Goal: Use online tool/utility: Utilize a website feature to perform a specific function

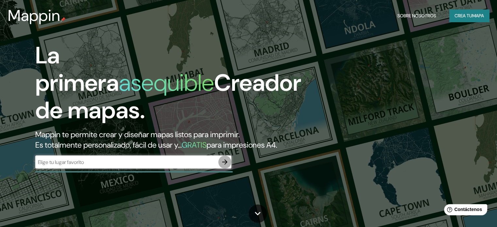
click at [224, 165] on icon "button" at bounding box center [224, 161] width 5 height 5
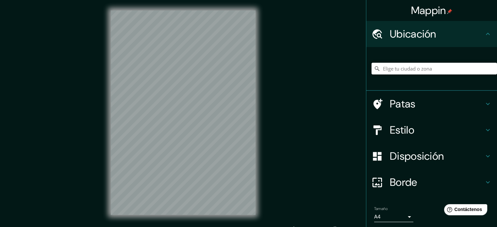
click at [419, 68] on input "Elige tu ciudad o zona" at bounding box center [433, 69] width 125 height 12
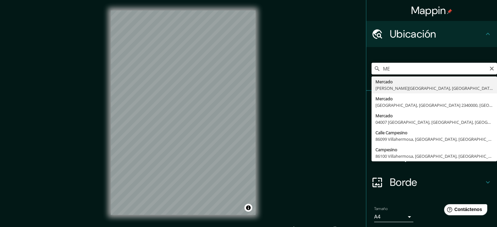
type input "M"
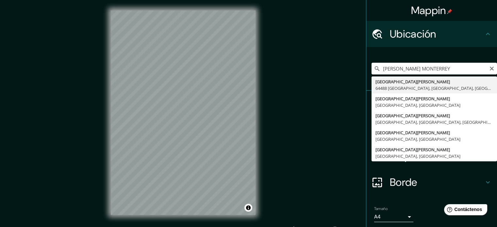
type input "[STREET_ADDRESS][PERSON_NAME]"
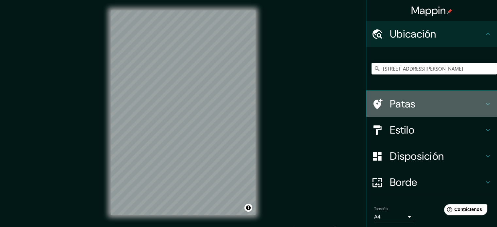
click at [466, 103] on h4 "Patas" at bounding box center [436, 103] width 94 height 13
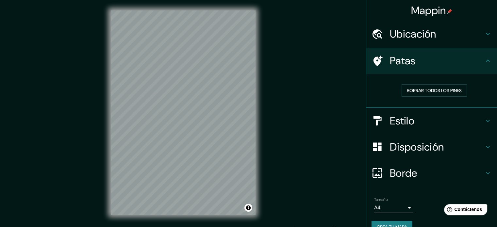
click at [484, 64] on icon at bounding box center [487, 61] width 8 height 8
click at [483, 64] on icon at bounding box center [487, 61] width 8 height 8
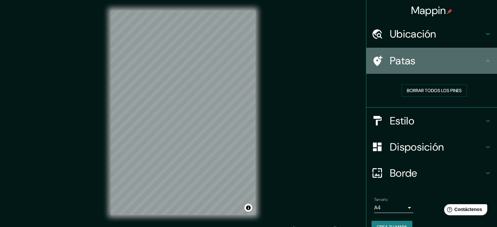
click at [483, 61] on icon at bounding box center [487, 61] width 8 height 8
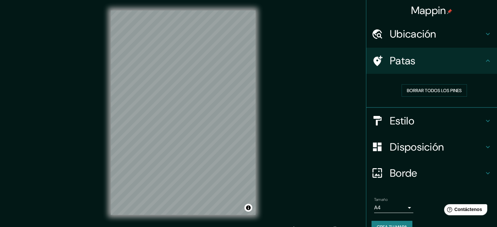
click at [483, 61] on icon at bounding box center [487, 61] width 8 height 8
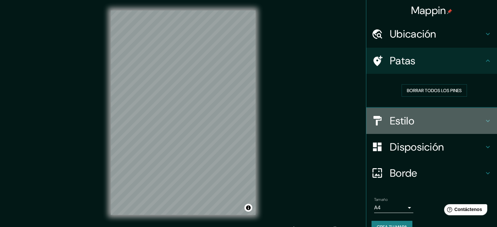
click at [483, 118] on icon at bounding box center [487, 121] width 8 height 8
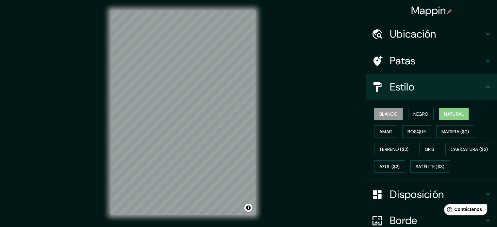
click at [448, 112] on font "Natural" at bounding box center [454, 114] width 20 height 6
click at [413, 113] on font "Negro" at bounding box center [420, 114] width 15 height 6
click at [389, 113] on font "Blanco" at bounding box center [388, 114] width 18 height 6
click at [416, 132] on font "Bosque" at bounding box center [416, 132] width 18 height 6
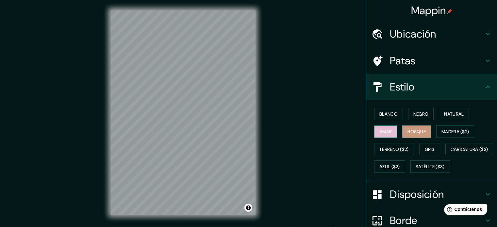
click at [386, 131] on font "Amar" at bounding box center [385, 132] width 12 height 6
click at [426, 149] on font "Gris" at bounding box center [429, 149] width 10 height 6
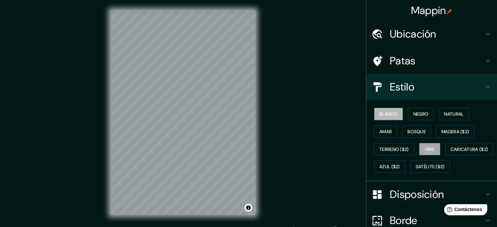
click at [388, 115] on font "Blanco" at bounding box center [388, 114] width 18 height 6
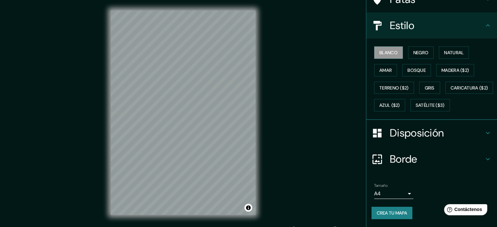
scroll to position [77, 0]
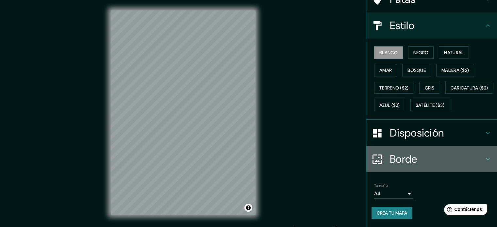
click at [450, 155] on h4 "Borde" at bounding box center [436, 158] width 94 height 13
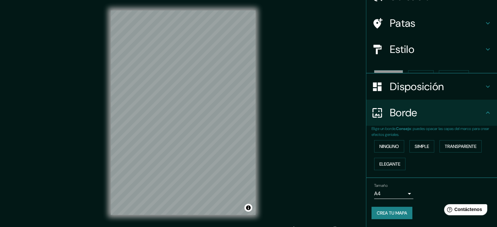
scroll to position [26, 0]
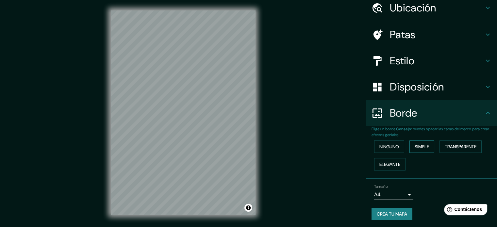
click at [416, 145] on font "Simple" at bounding box center [421, 147] width 14 height 6
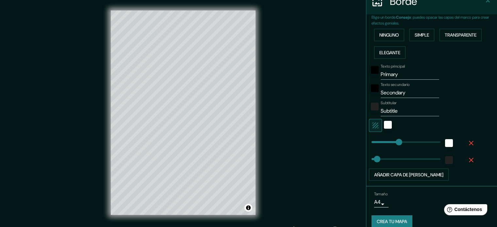
scroll to position [145, 0]
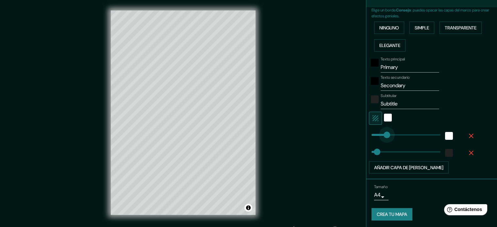
type input "91"
drag, startPoint x: 396, startPoint y: 135, endPoint x: 380, endPoint y: 134, distance: 15.3
type input "35"
type input "39"
drag, startPoint x: 381, startPoint y: 134, endPoint x: 372, endPoint y: 134, distance: 8.8
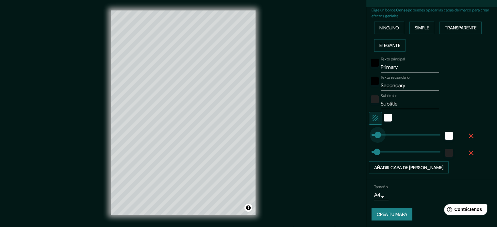
type input "35"
type input "0"
drag, startPoint x: 375, startPoint y: 133, endPoint x: 363, endPoint y: 133, distance: 12.4
type input "20"
drag, startPoint x: 374, startPoint y: 150, endPoint x: 369, endPoint y: 150, distance: 5.6
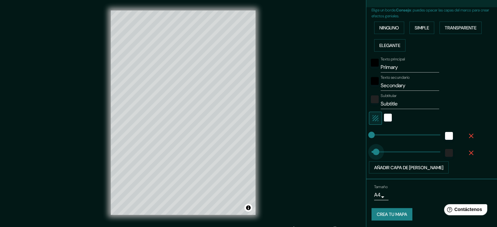
type input "0"
drag, startPoint x: 371, startPoint y: 150, endPoint x: 363, endPoint y: 149, distance: 8.2
click at [400, 65] on input "Primary" at bounding box center [409, 67] width 58 height 10
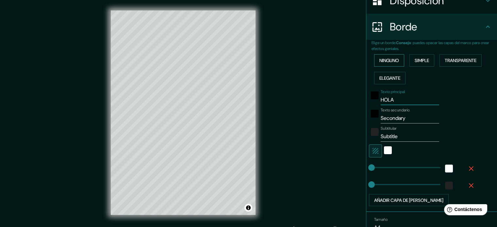
type input "HOLA"
click at [391, 54] on button "Ninguno" at bounding box center [389, 60] width 30 height 12
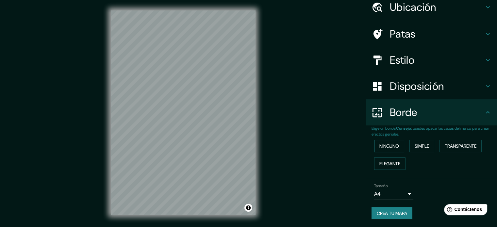
scroll to position [26, 0]
click at [440, 90] on h4 "Disposición" at bounding box center [436, 86] width 94 height 13
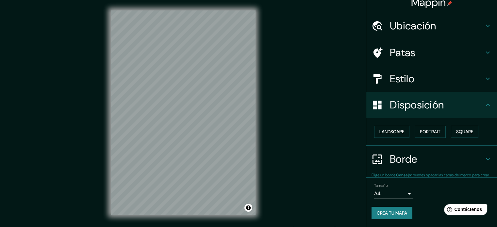
scroll to position [8, 0]
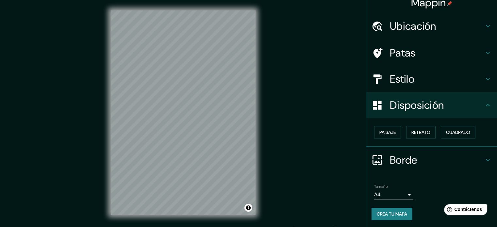
click at [453, 106] on h4 "Disposición" at bounding box center [436, 105] width 94 height 13
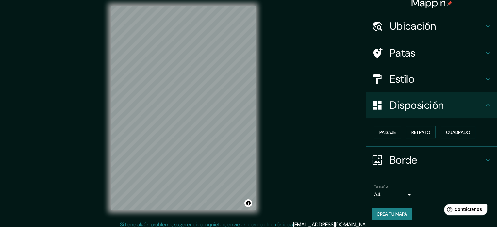
scroll to position [8, 0]
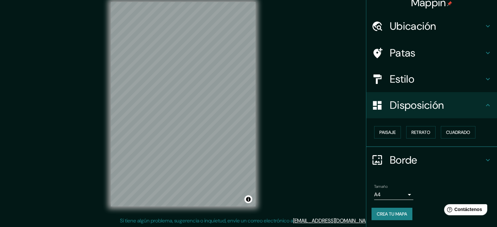
click at [401, 214] on font "Crea tu mapa" at bounding box center [391, 214] width 30 height 6
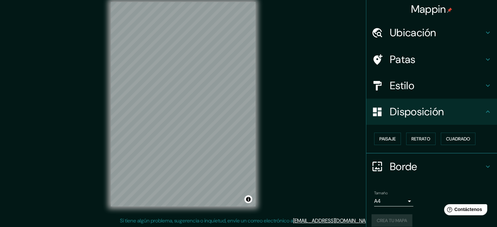
scroll to position [0, 0]
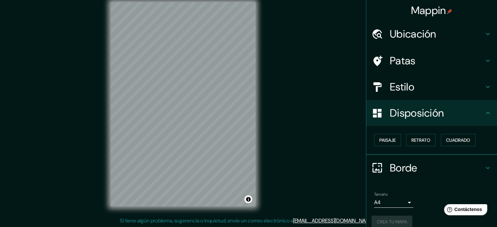
click at [406, 202] on body "Mappin Ubicación [STREET_ADDRESS][PERSON_NAME] Patas Estilo Disposición Paisaje…" at bounding box center [248, 105] width 497 height 227
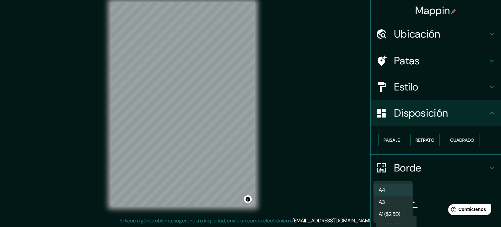
click at [437, 198] on div at bounding box center [250, 113] width 501 height 227
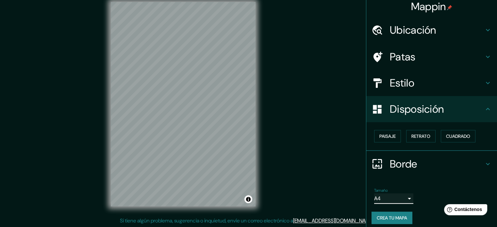
scroll to position [8, 0]
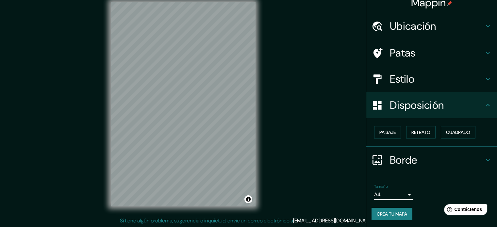
click at [396, 213] on font "Crea tu mapa" at bounding box center [391, 214] width 30 height 6
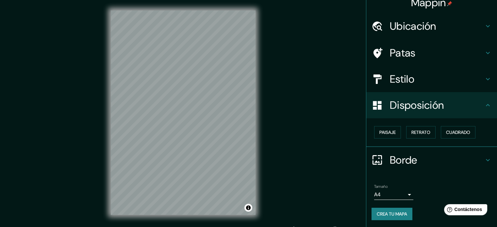
drag, startPoint x: 256, startPoint y: 76, endPoint x: 307, endPoint y: 74, distance: 50.6
click at [307, 74] on div "Mappin Ubicación [STREET_ADDRESS][PERSON_NAME] Patas Estilo Disposición Paisaje…" at bounding box center [248, 118] width 497 height 236
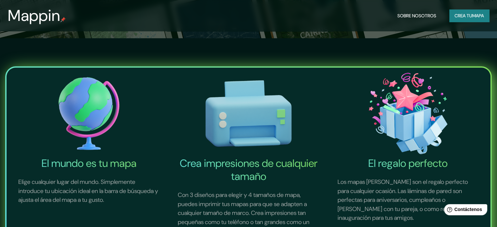
scroll to position [131, 0]
